Goal: Information Seeking & Learning: Check status

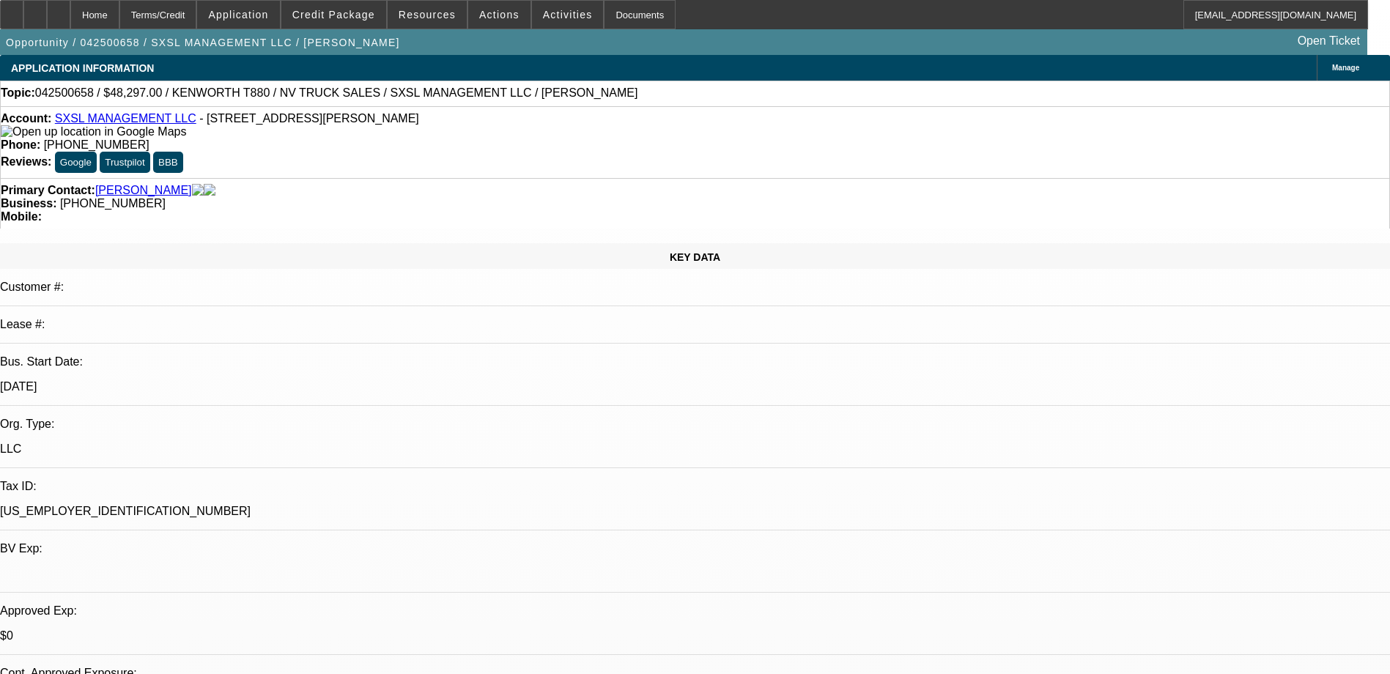
select select "0"
select select "0.1"
select select "5"
select select "0"
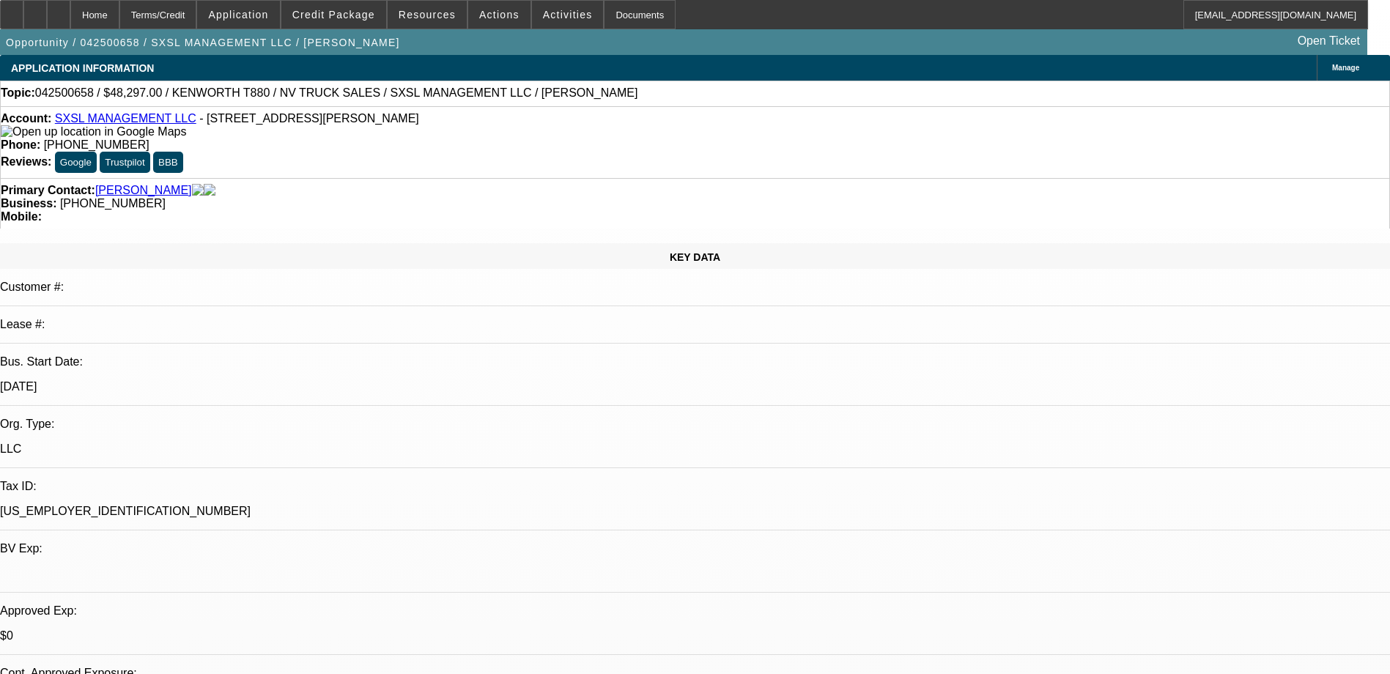
select select "0"
select select "0.1"
select select "5"
select select "0"
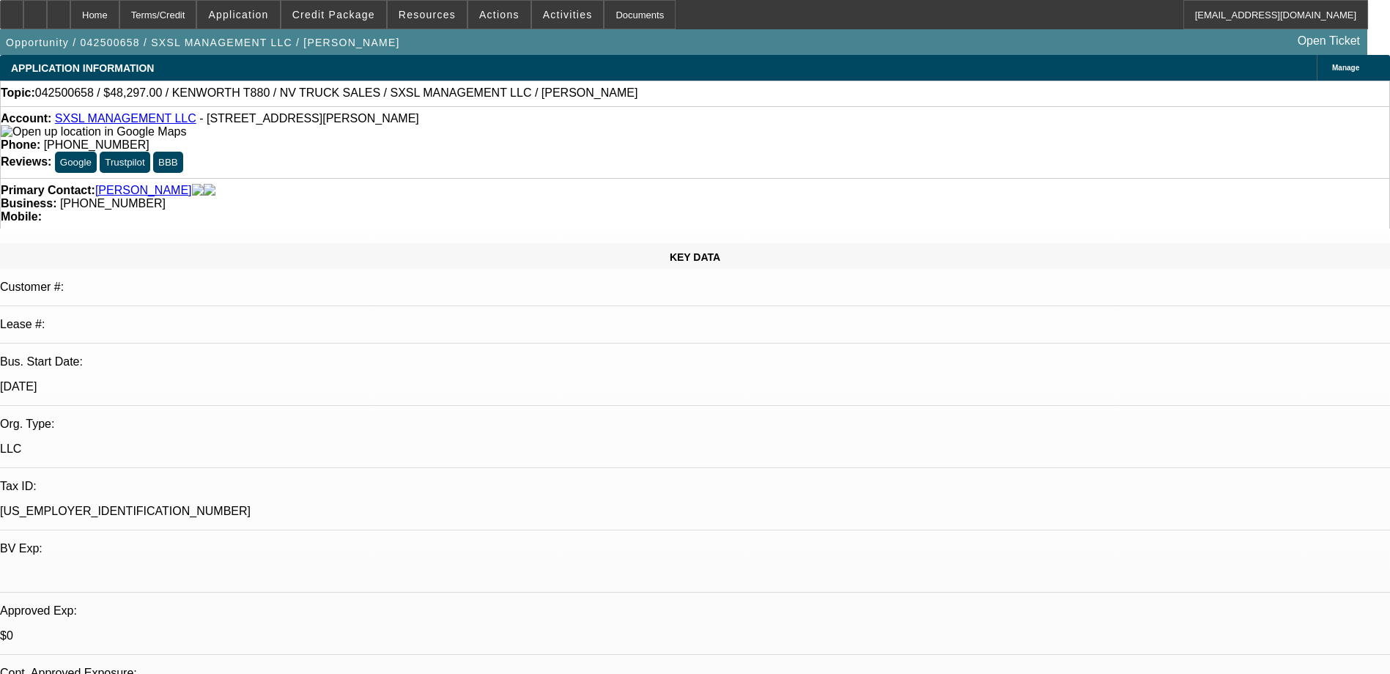
select select "0.1"
select select "5"
select select "0.1"
select select "0"
select select "0.1"
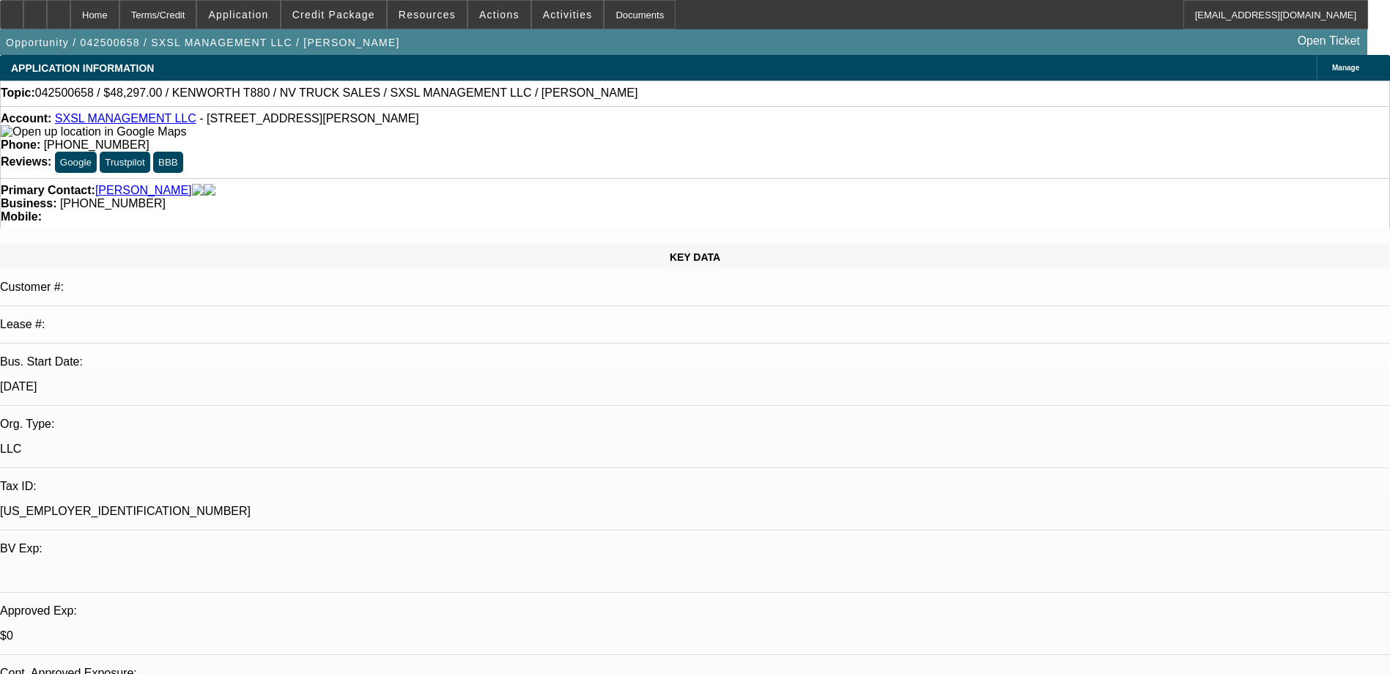
select select "4"
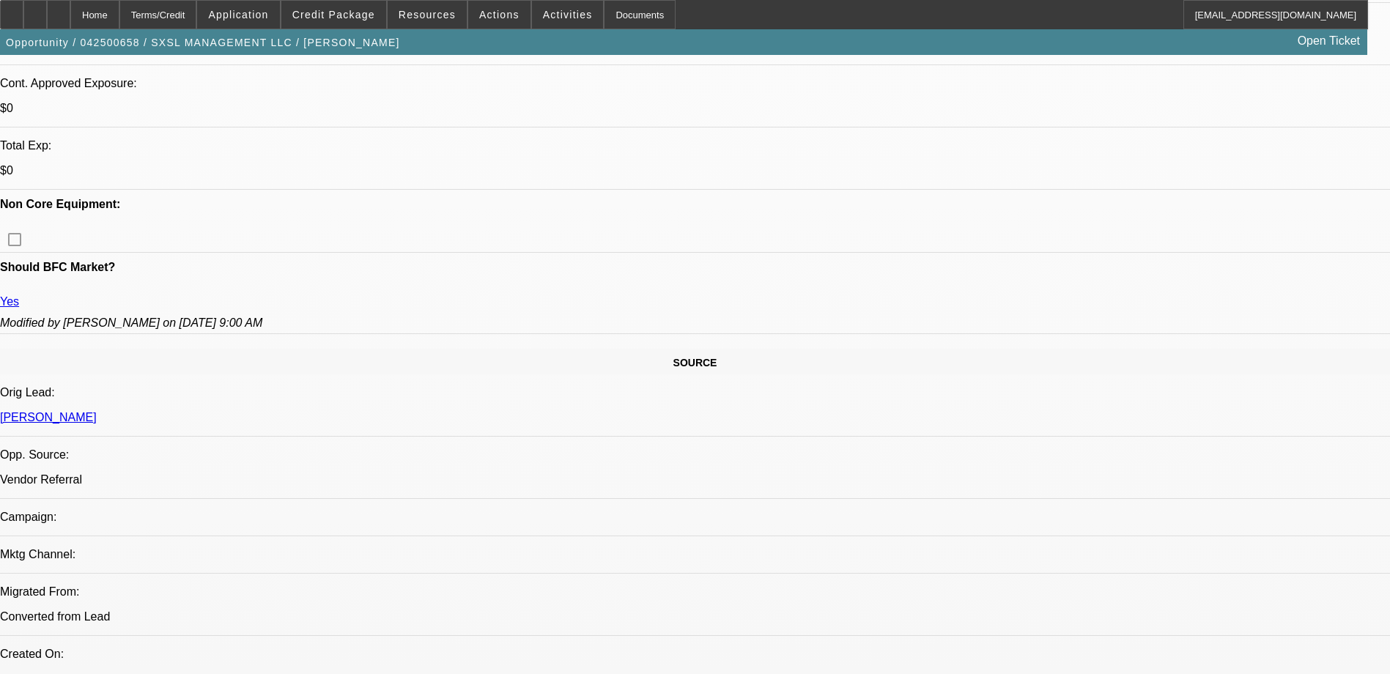
scroll to position [586, 0]
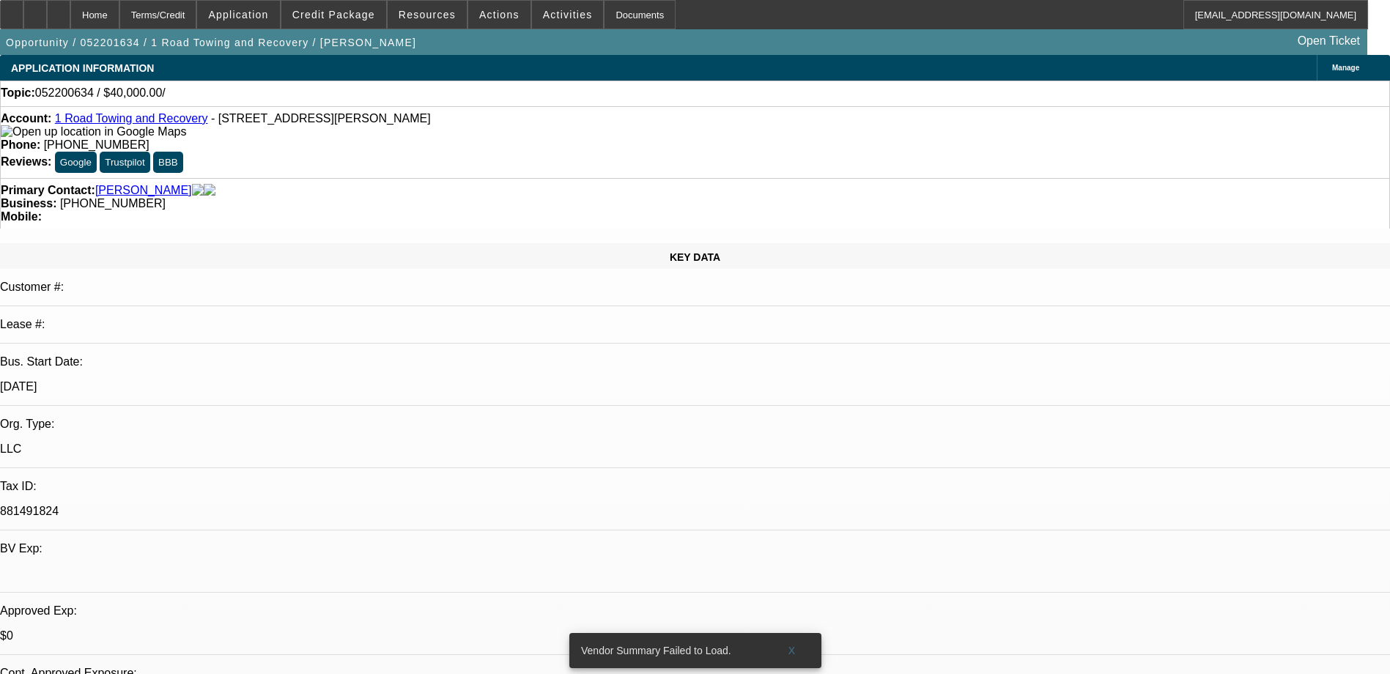
select select "0"
select select "2"
select select "0.1"
select select "1"
select select "2"
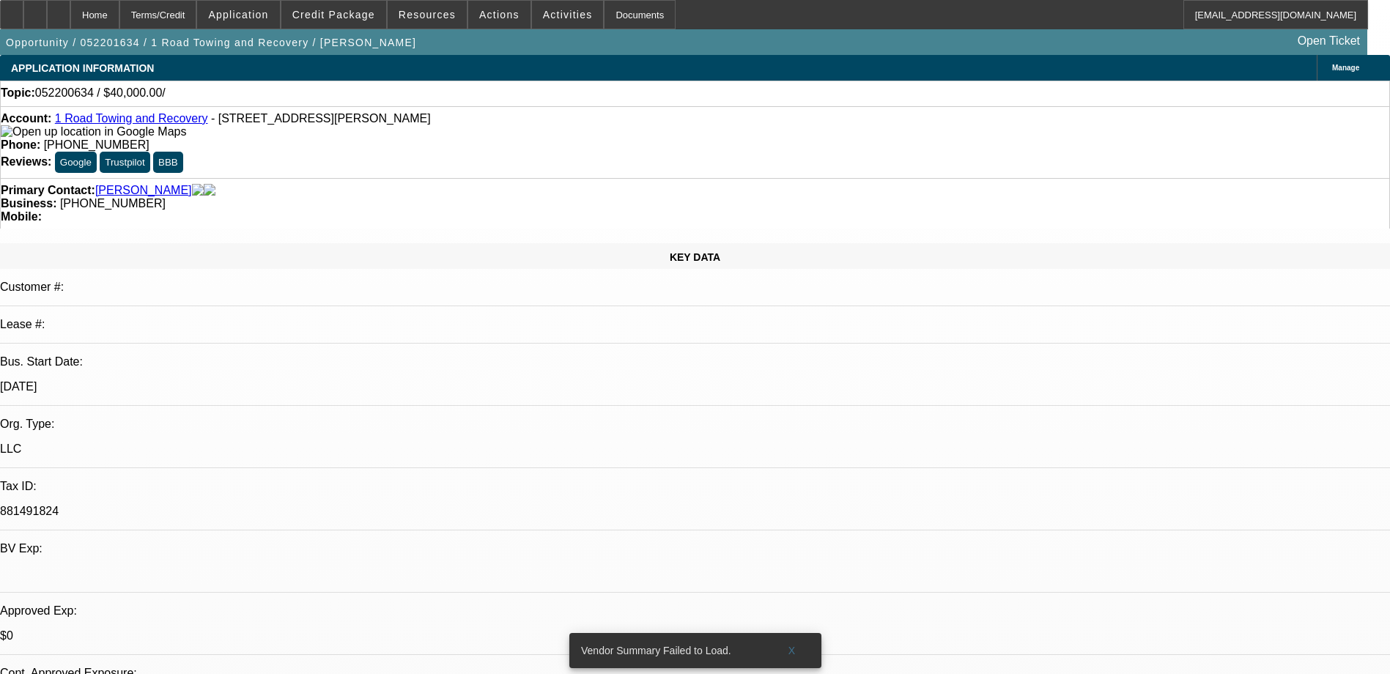
select select "4"
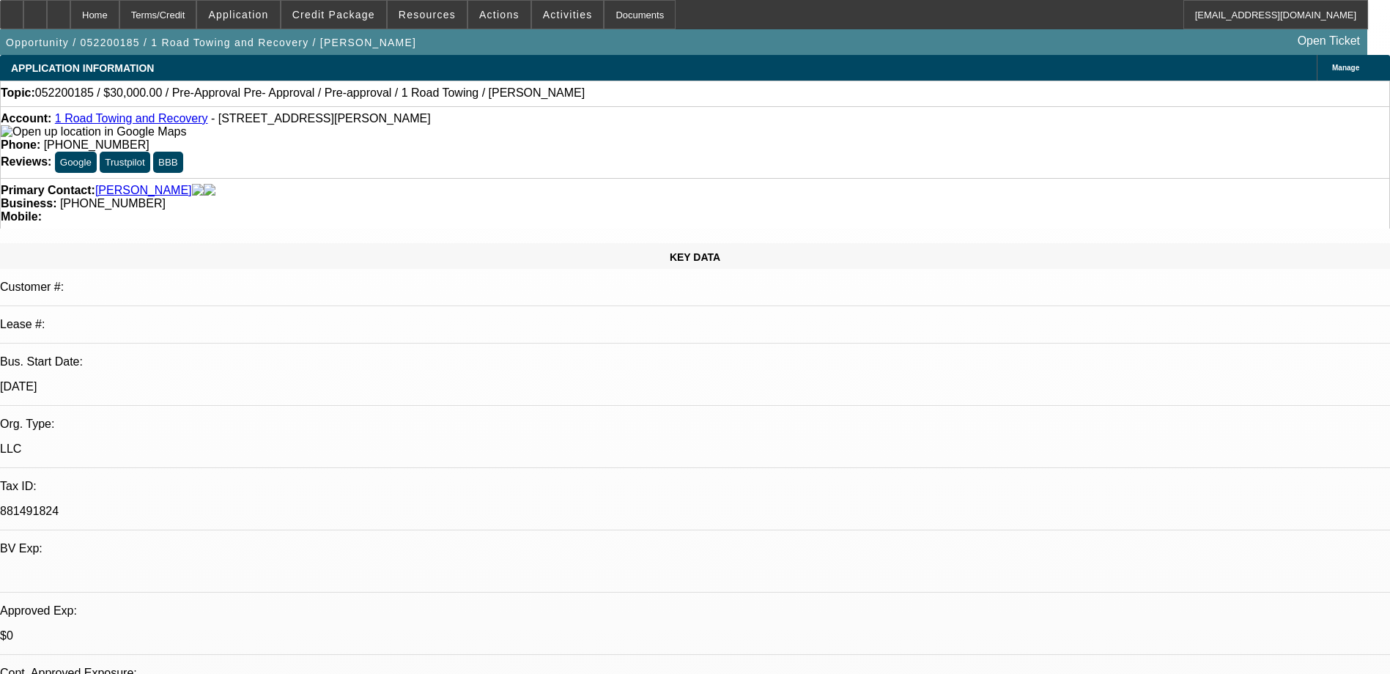
select select "0"
select select "2"
select select "0.1"
select select "0"
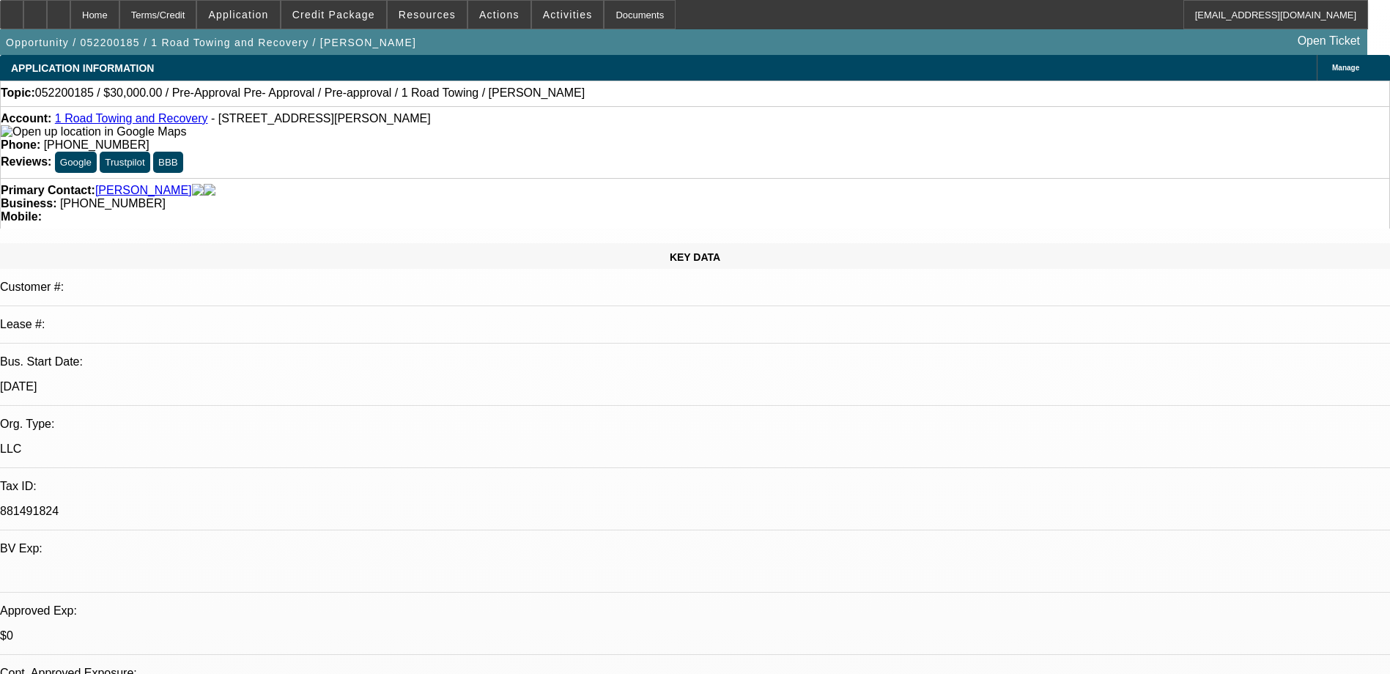
select select "0.1"
select select "0"
select select "0.1"
select select "0"
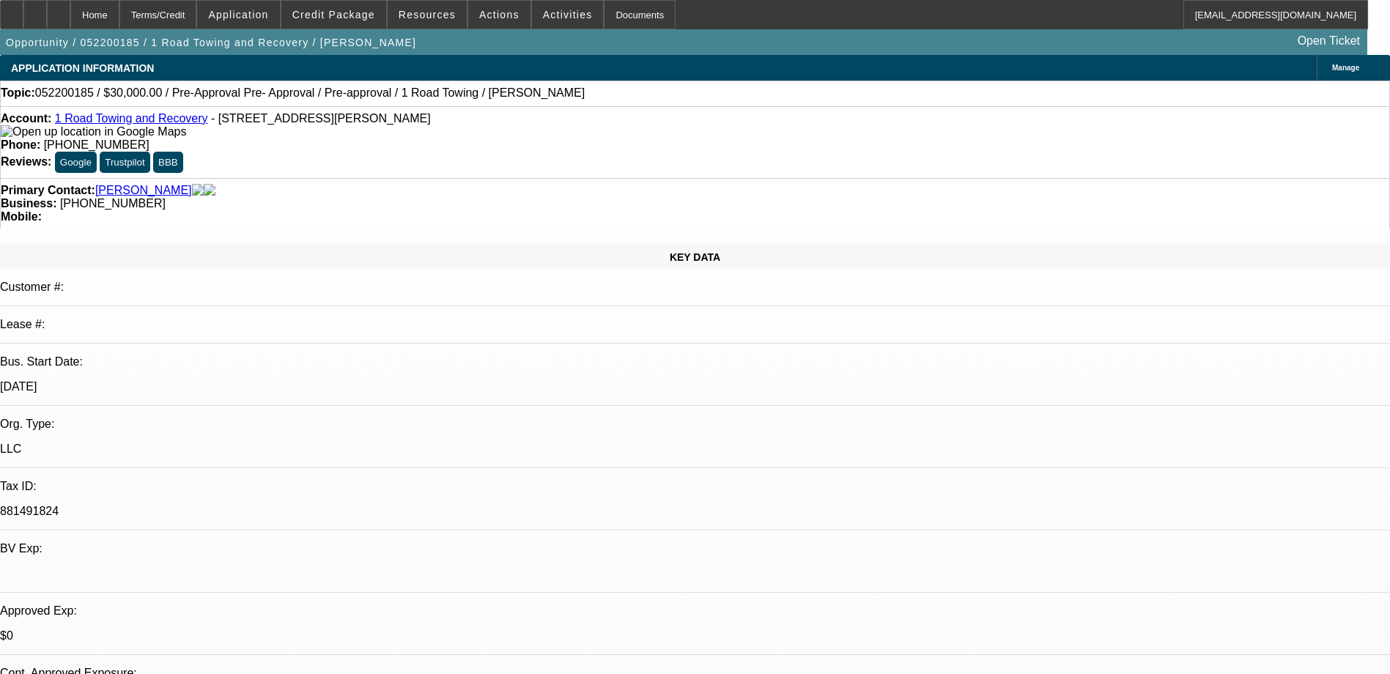
select select "2"
select select "0.1"
select select "1"
select select "2"
select select "4"
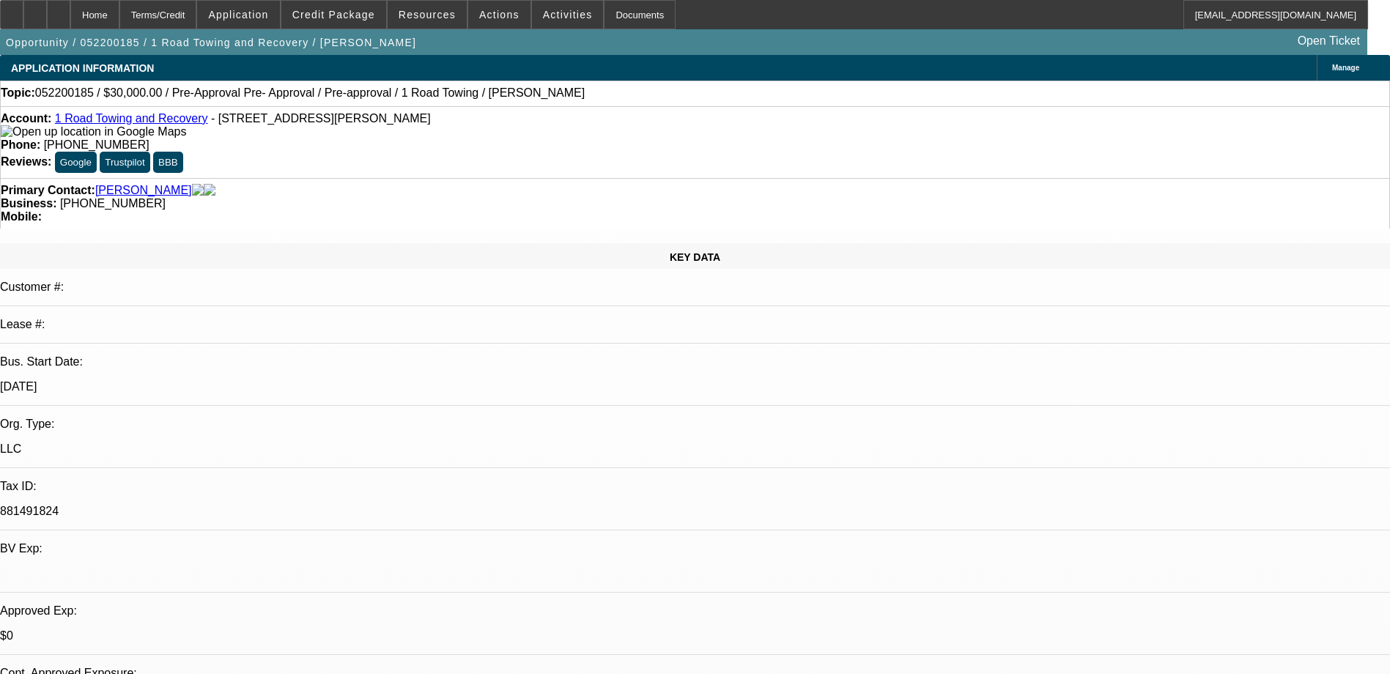
select select "1"
select select "4"
select select "1"
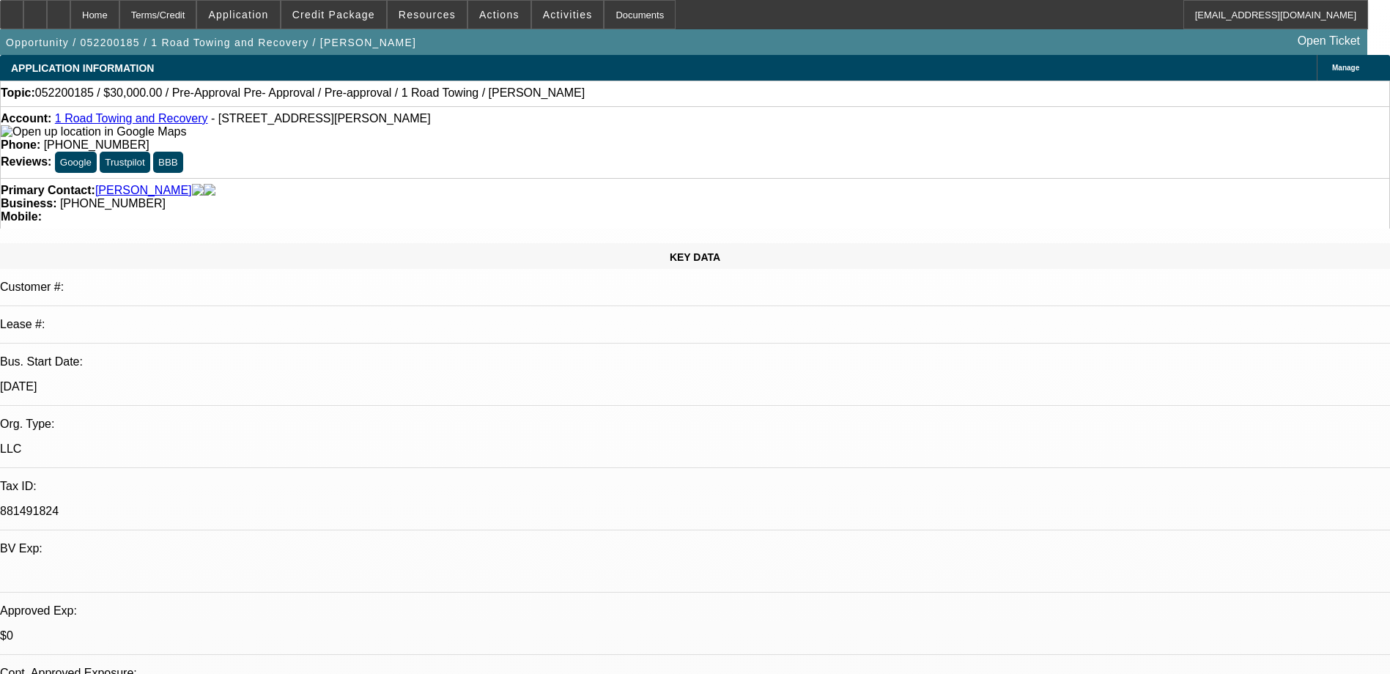
select select "4"
select select "1"
select select "2"
select select "4"
select select "0"
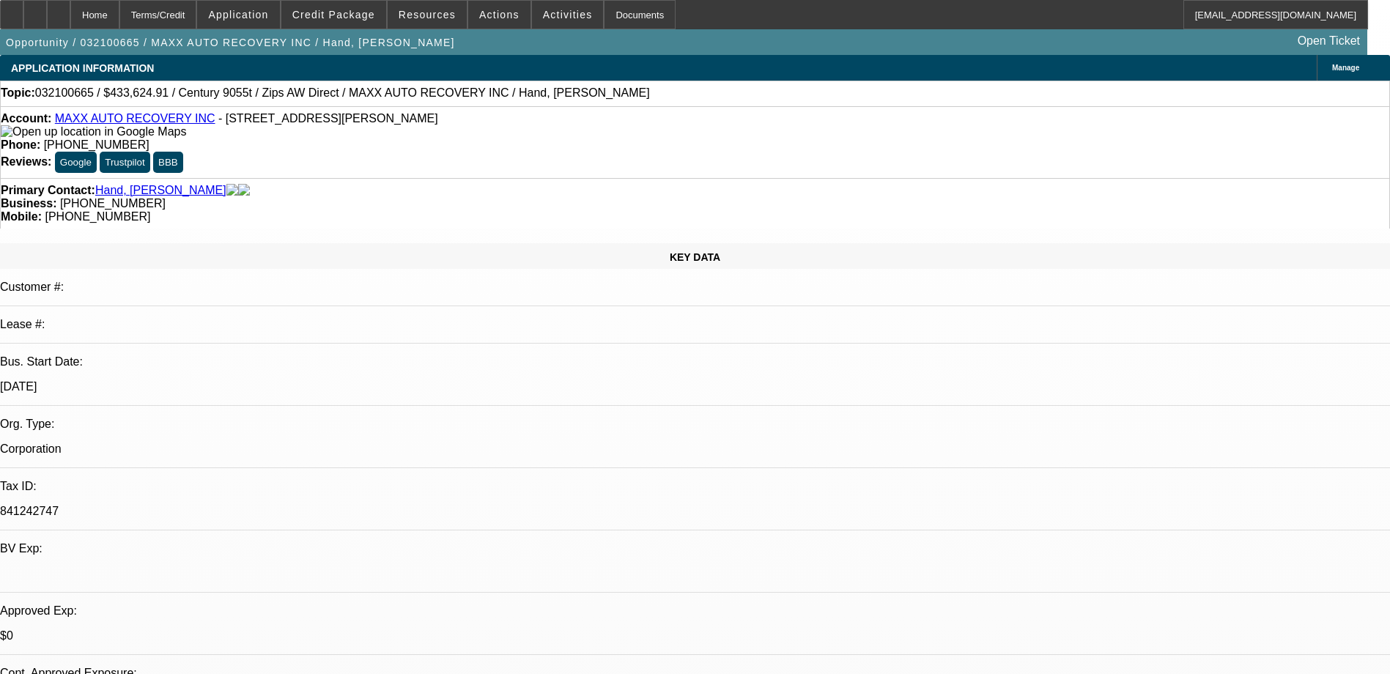
select select "0"
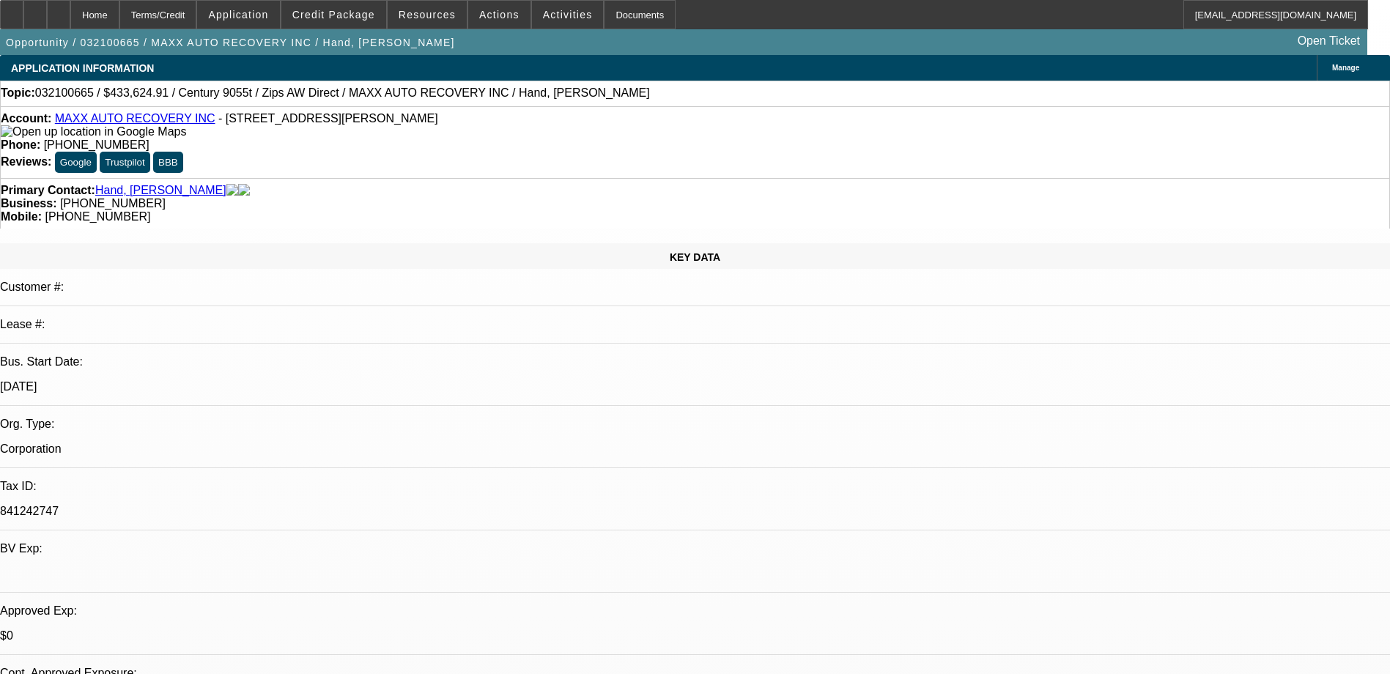
select select "0"
select select "1"
select select "2"
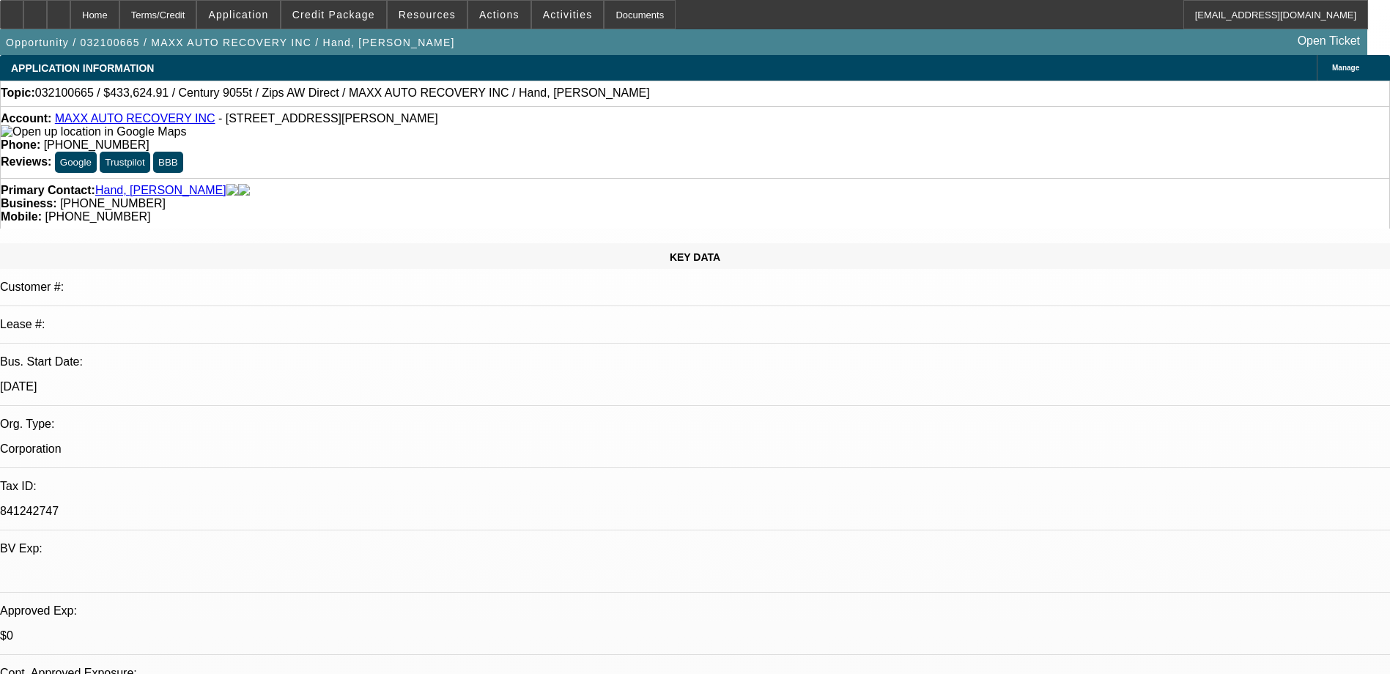
select select "2"
select select "1"
select select "2"
select select "1"
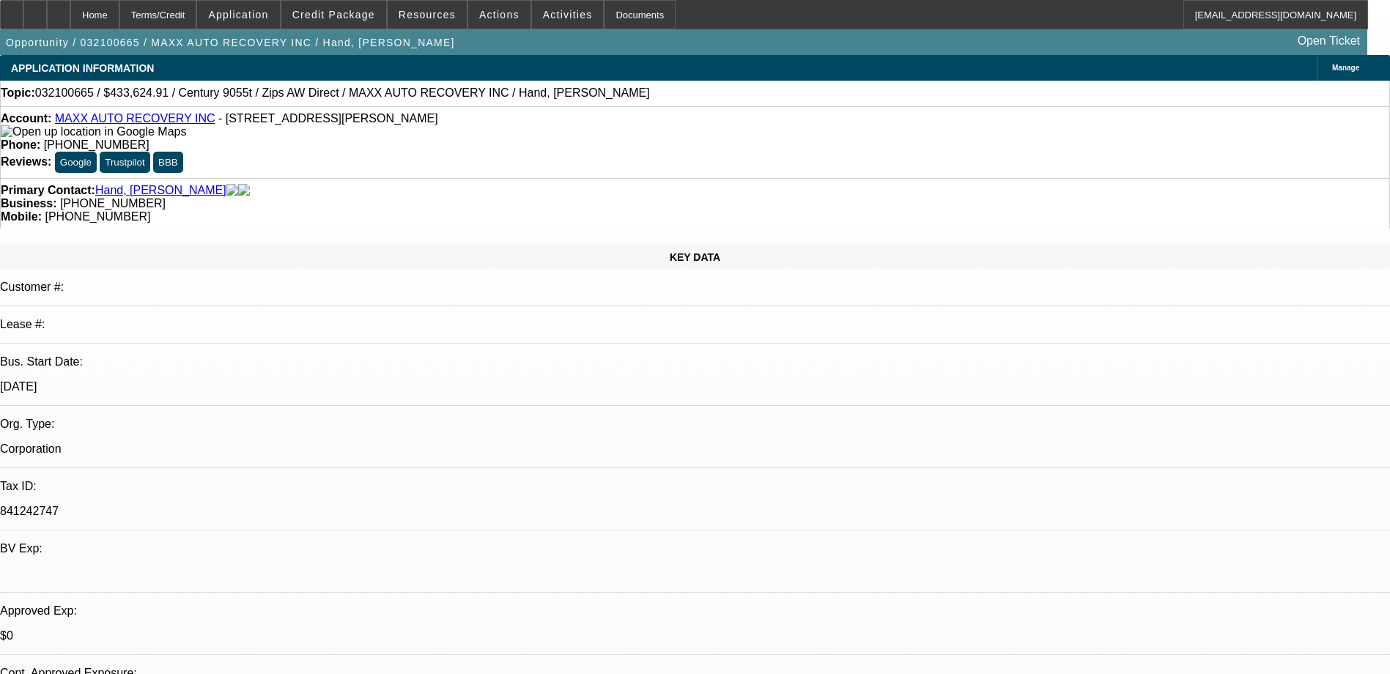
select select "1"
select select "2"
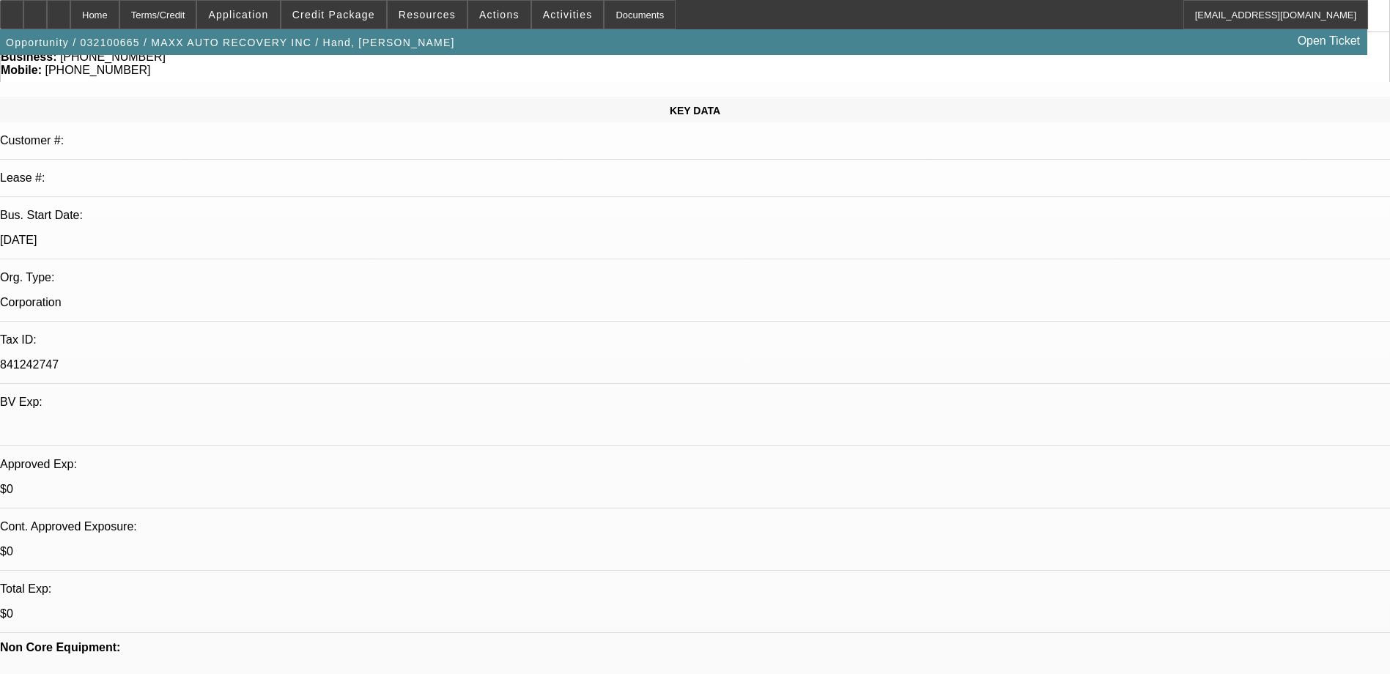
scroll to position [241, 0]
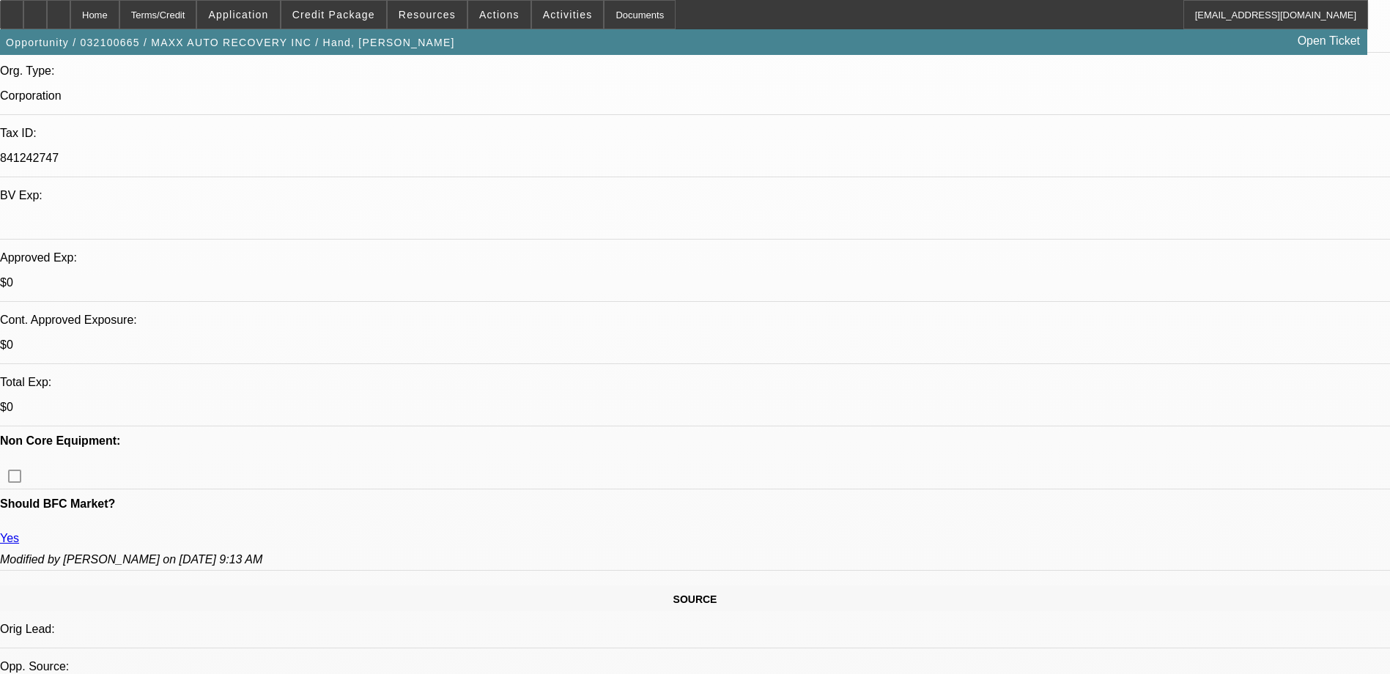
scroll to position [513, 0]
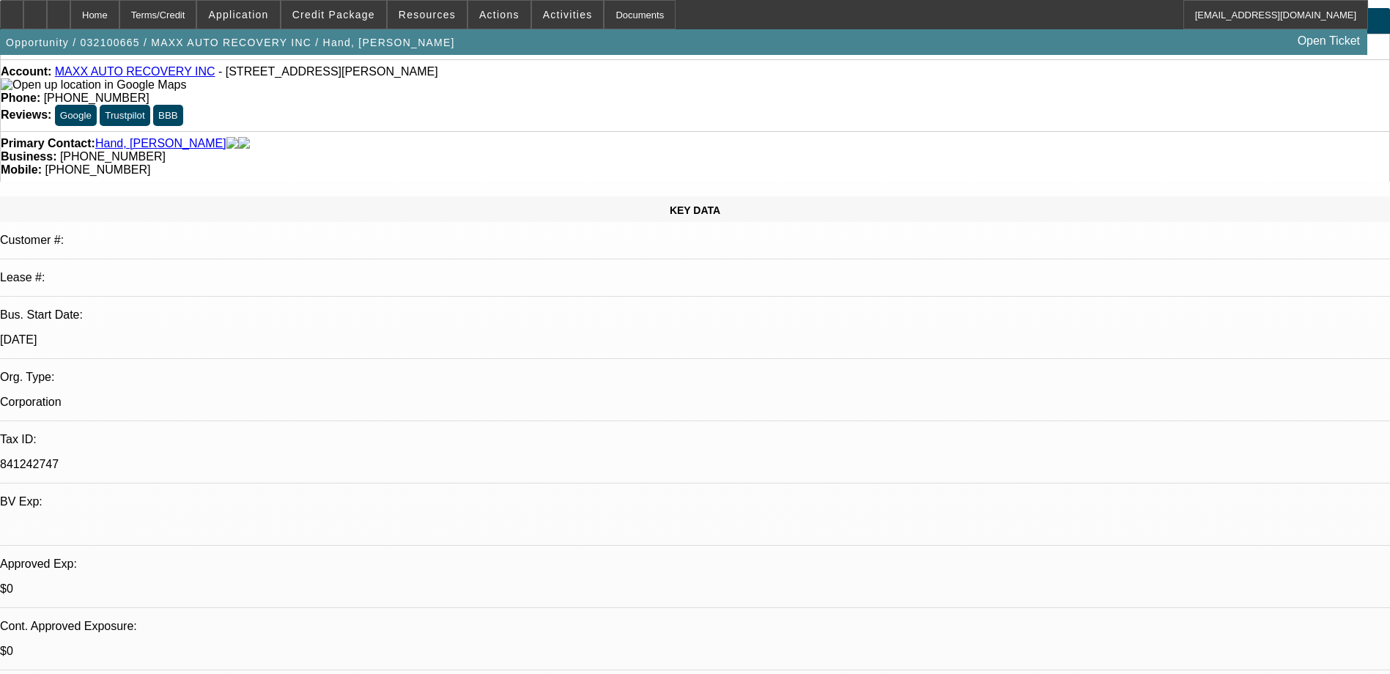
scroll to position [0, 0]
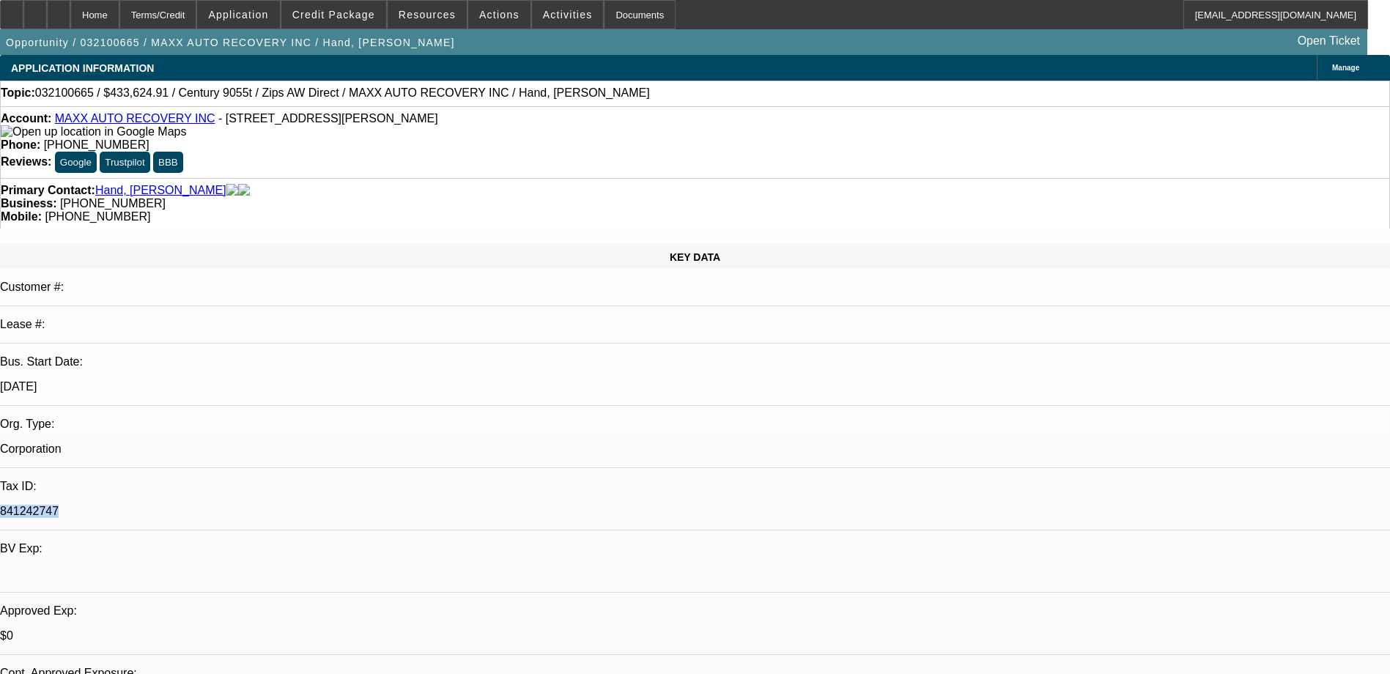
drag, startPoint x: 227, startPoint y: 303, endPoint x: 162, endPoint y: 301, distance: 65.2
click at [162, 505] on div "841242747" at bounding box center [695, 511] width 1390 height 13
